Goal: Find specific page/section: Find specific page/section

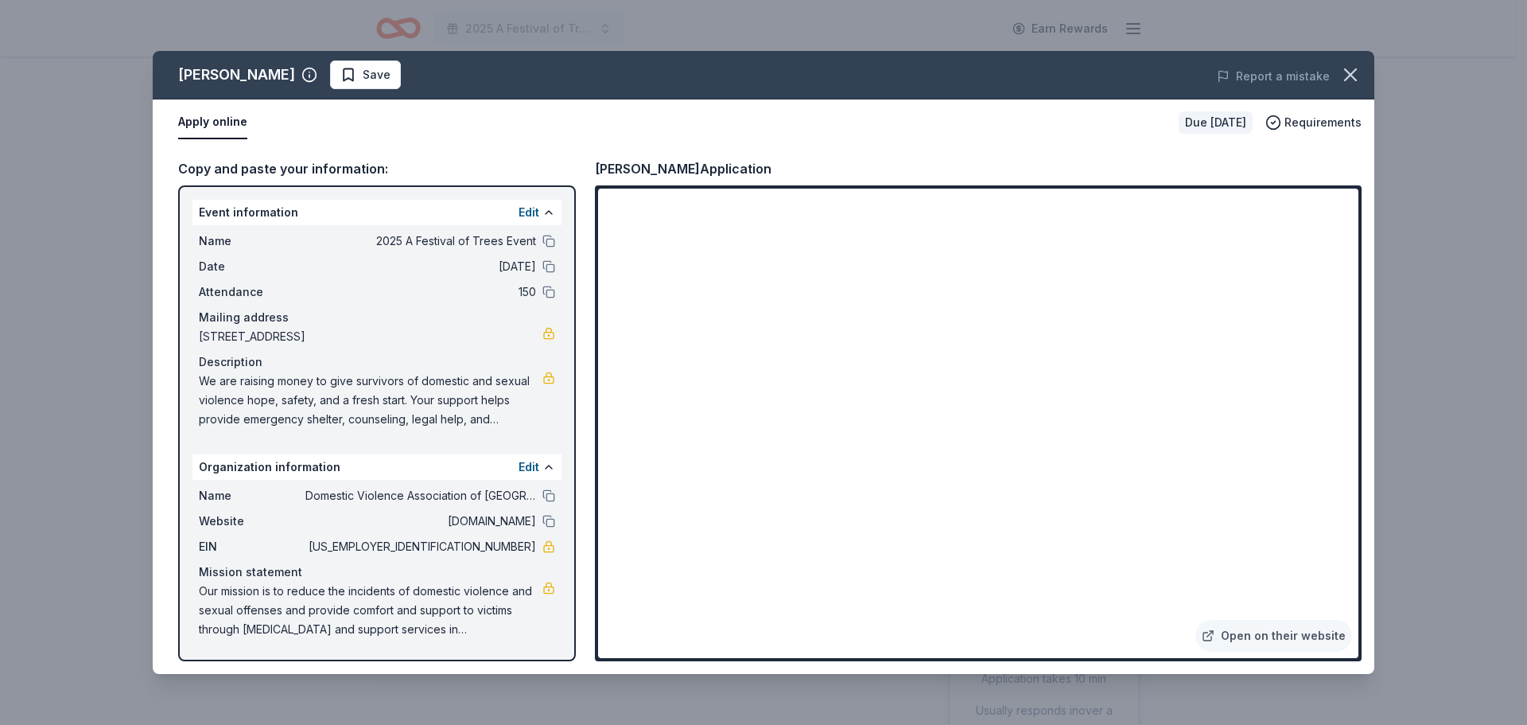
scroll to position [477, 0]
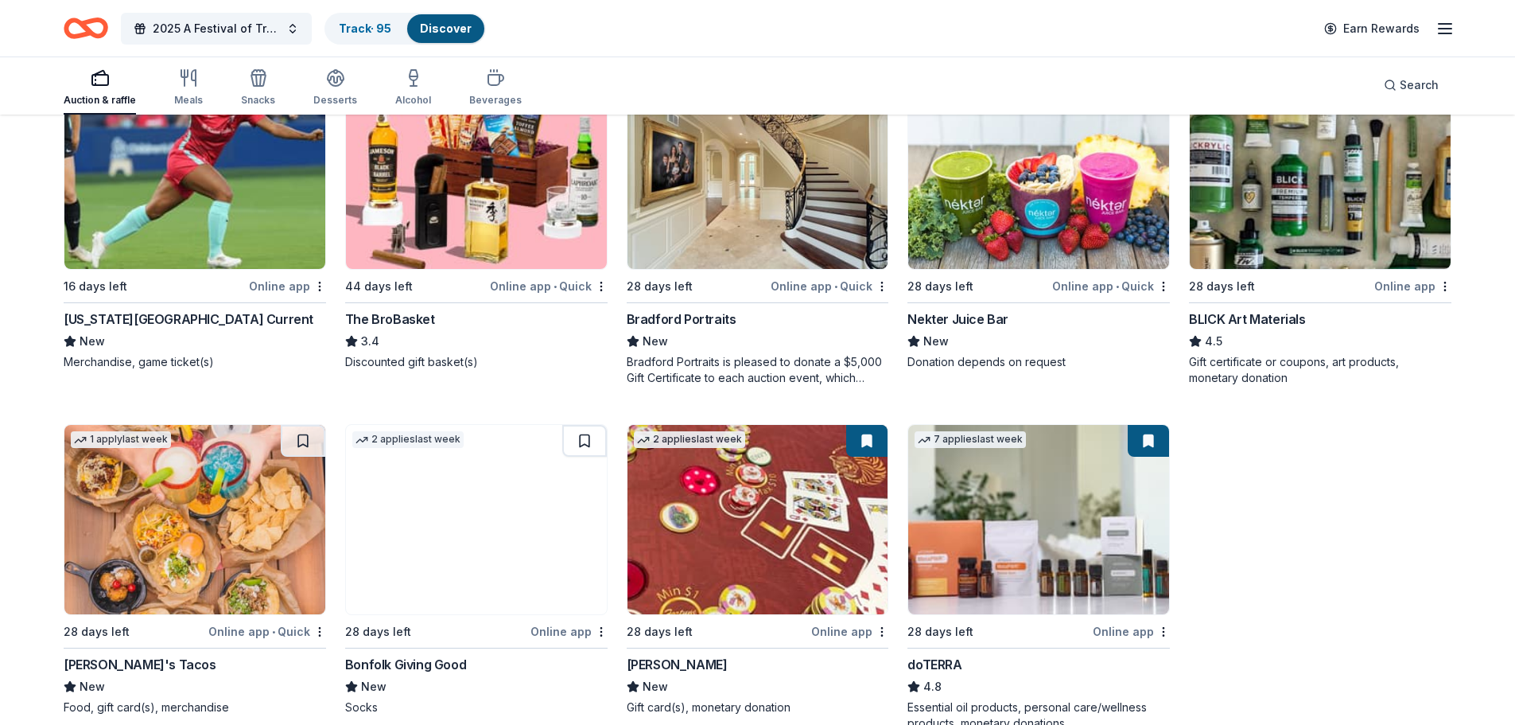
scroll to position [3061, 0]
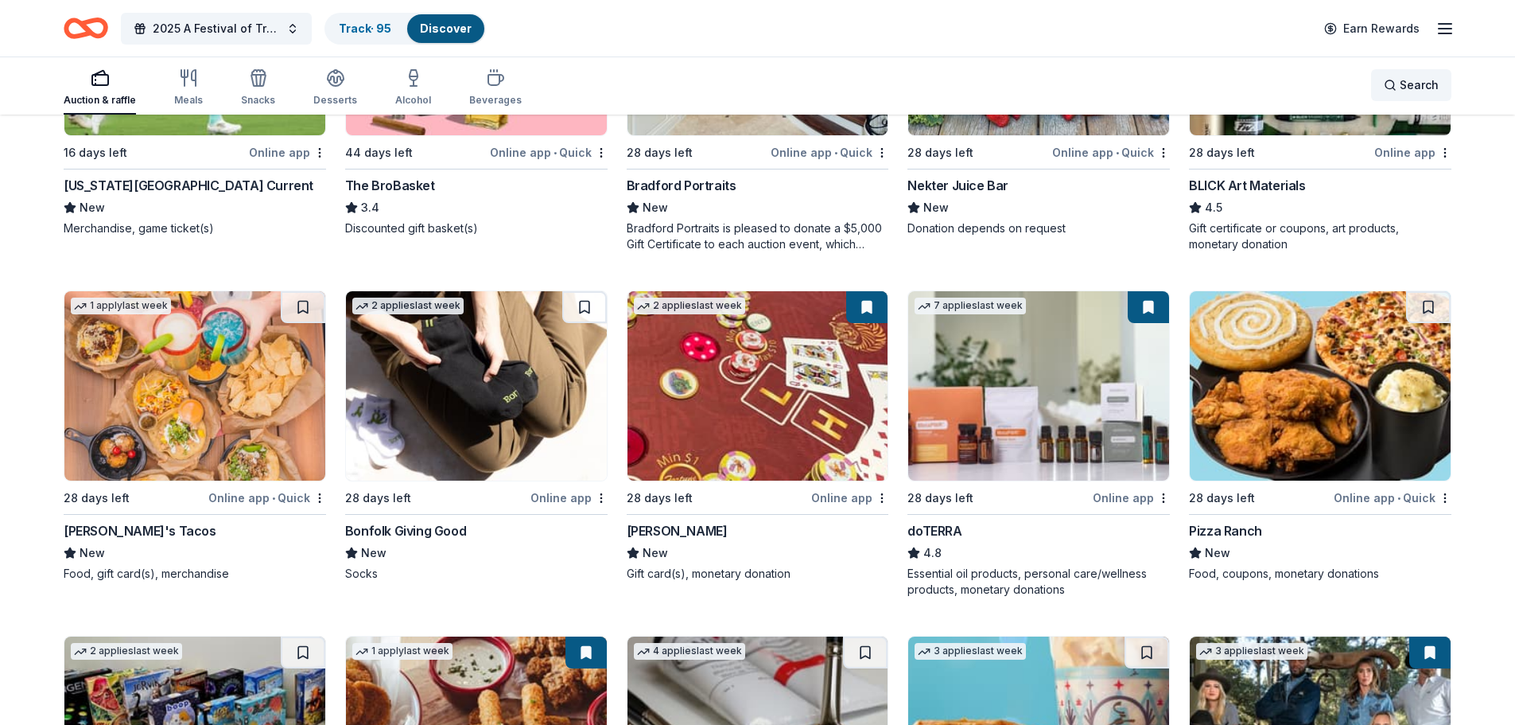
click at [1399, 86] on div "Search" at bounding box center [1411, 85] width 55 height 19
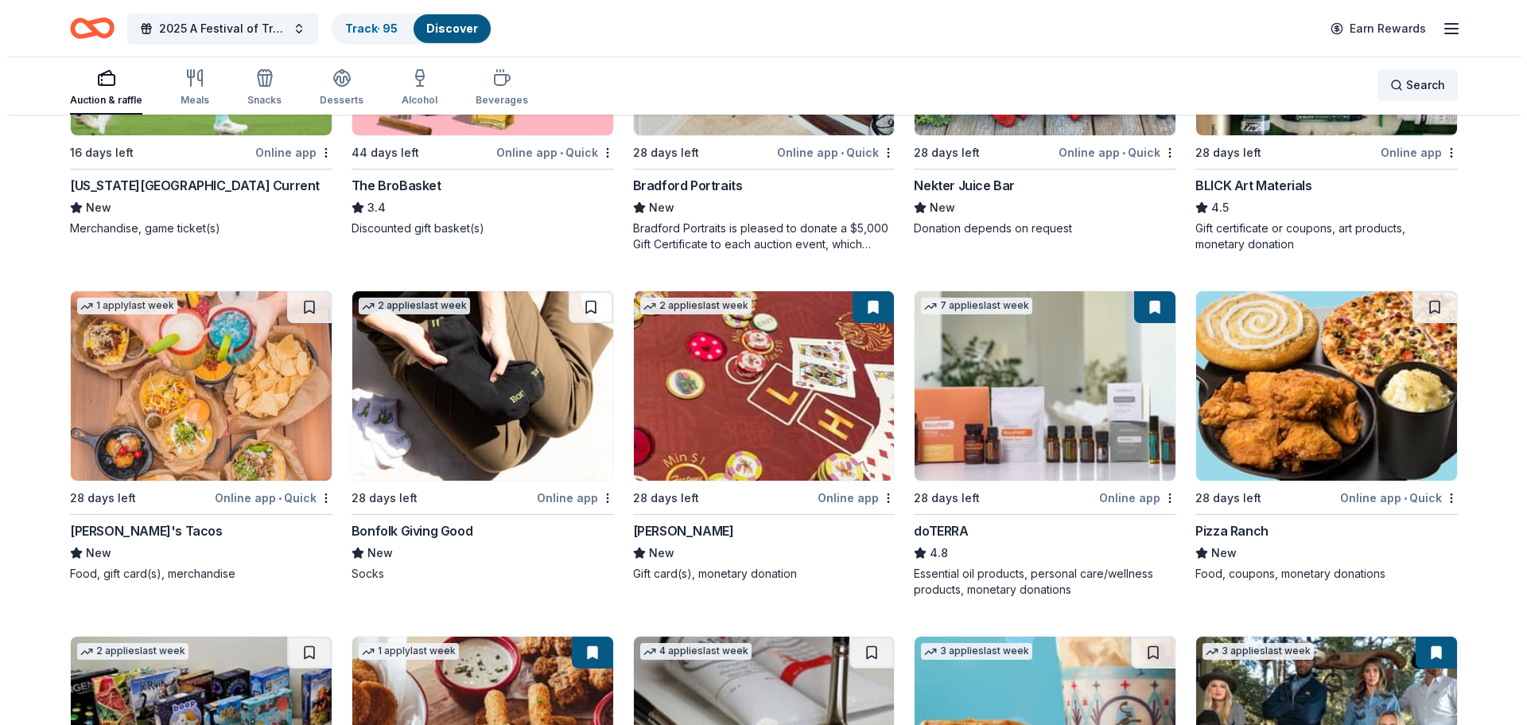
scroll to position [3045, 0]
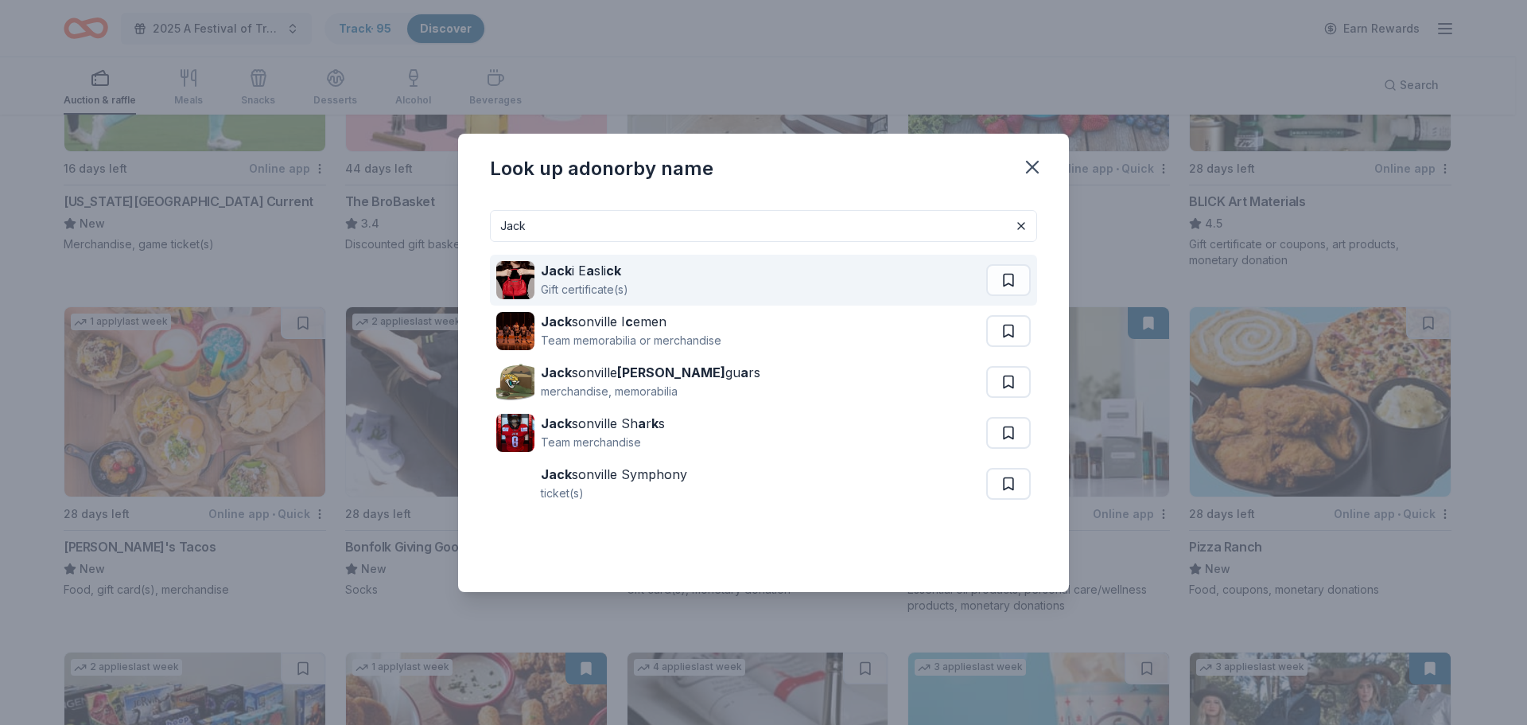
type input "Jack"
click at [558, 284] on div "Gift certificate(s)" at bounding box center [584, 289] width 87 height 19
